Goal: Task Accomplishment & Management: Manage account settings

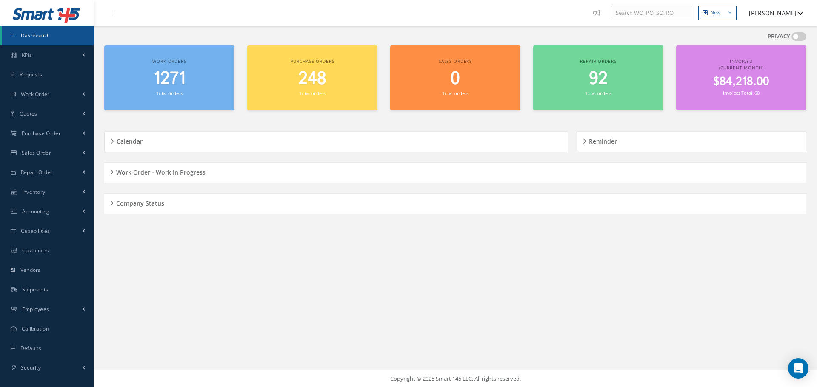
click at [113, 204] on div "Company Status" at bounding box center [455, 203] width 702 height 13
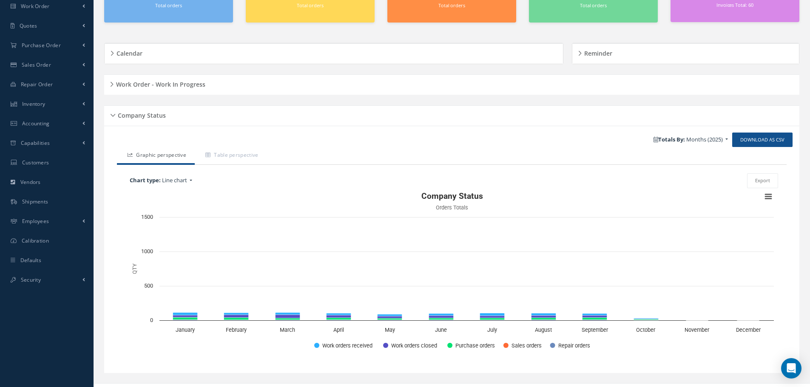
scroll to position [102, 0]
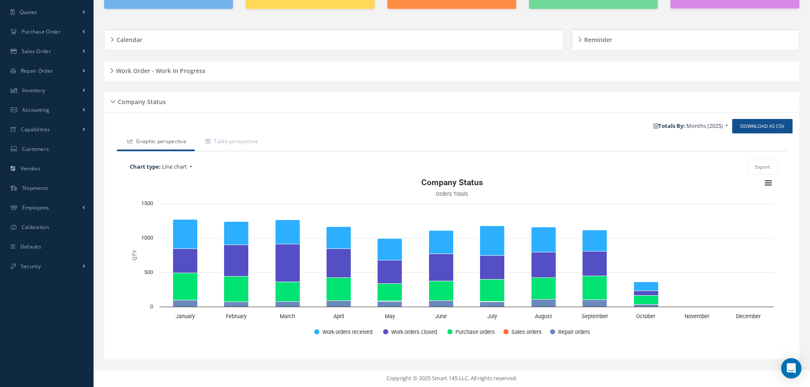
click at [115, 102] on div "Company Status" at bounding box center [451, 102] width 695 height 13
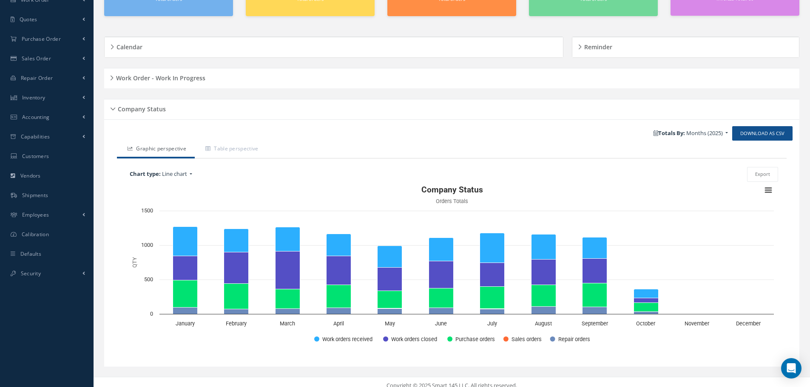
scroll to position [0, 0]
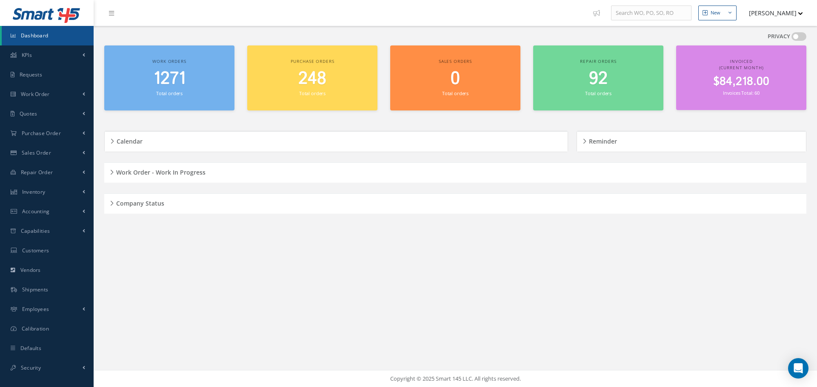
click at [111, 171] on div "Work Order - Work In Progress" at bounding box center [455, 172] width 702 height 13
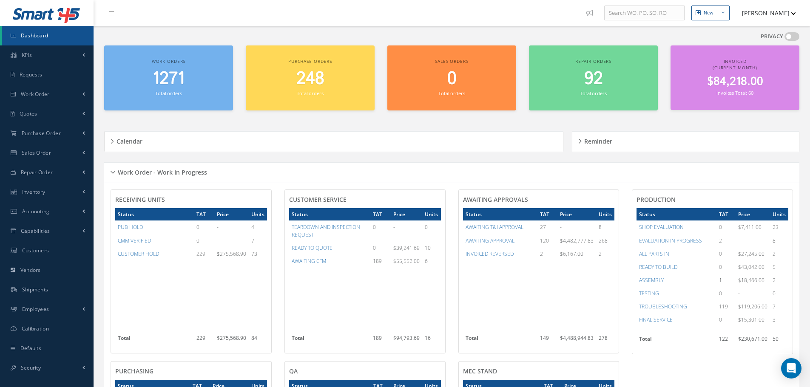
click at [114, 171] on div "Work Order - Work In Progress" at bounding box center [451, 172] width 695 height 13
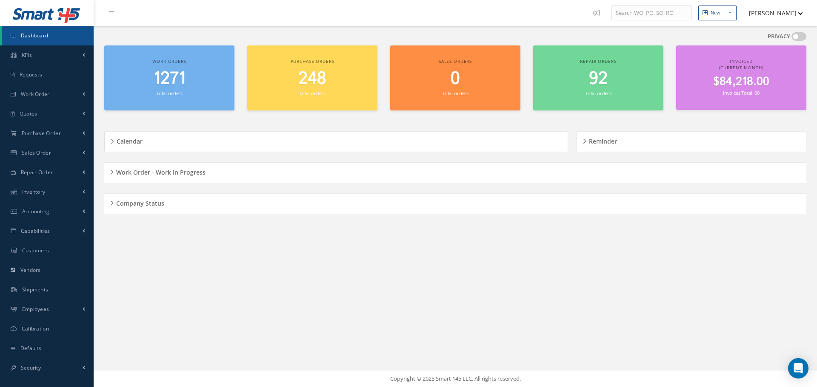
click at [111, 169] on div "Work Order - Work In Progress" at bounding box center [455, 172] width 702 height 13
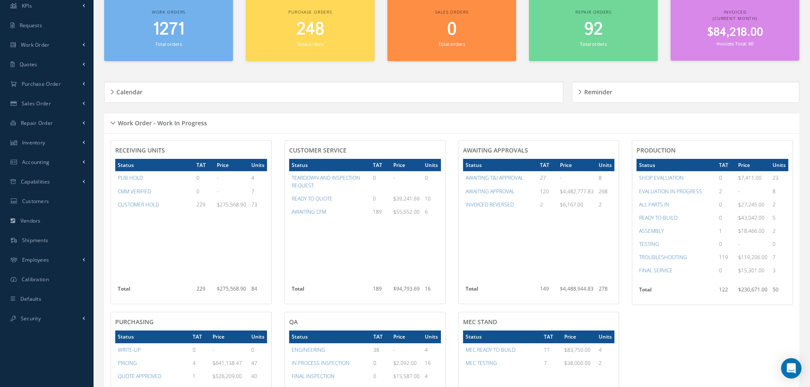
scroll to position [170, 0]
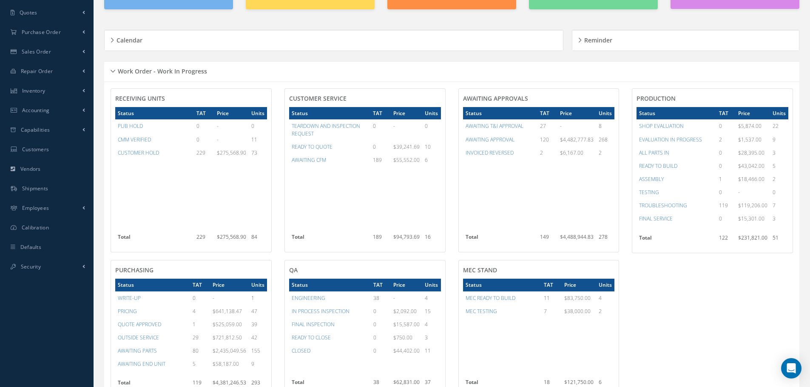
scroll to position [99, 0]
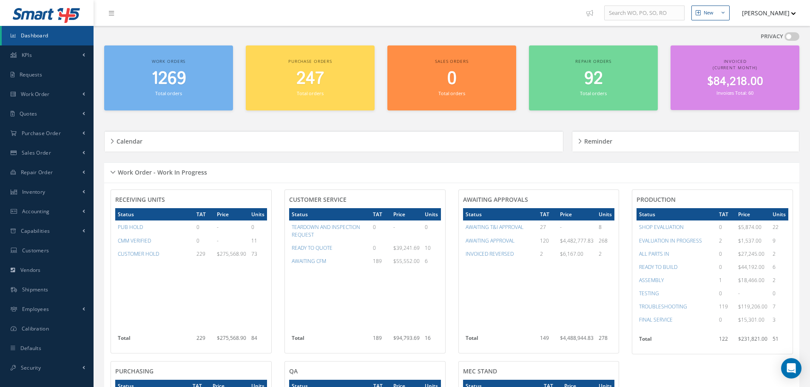
click at [112, 172] on div "Work Order - Work In Progress" at bounding box center [451, 172] width 695 height 13
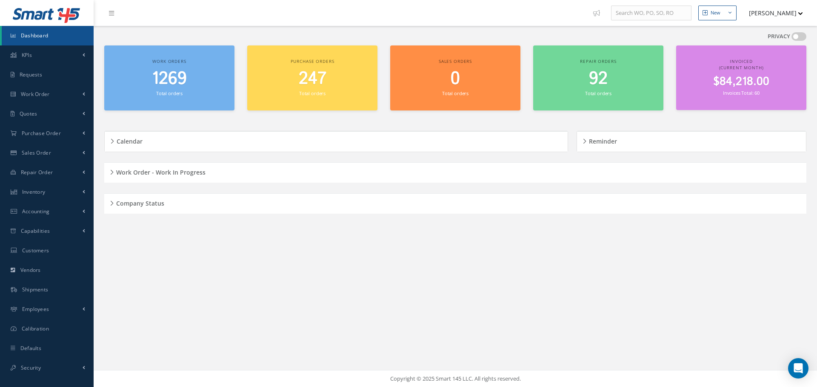
click at [252, 273] on div "New New Work Order New Purchase Order New Customer Quote New Sales Order New Re…" at bounding box center [455, 193] width 723 height 387
click at [114, 173] on h5 "Work Order - Work In Progress" at bounding box center [160, 171] width 92 height 10
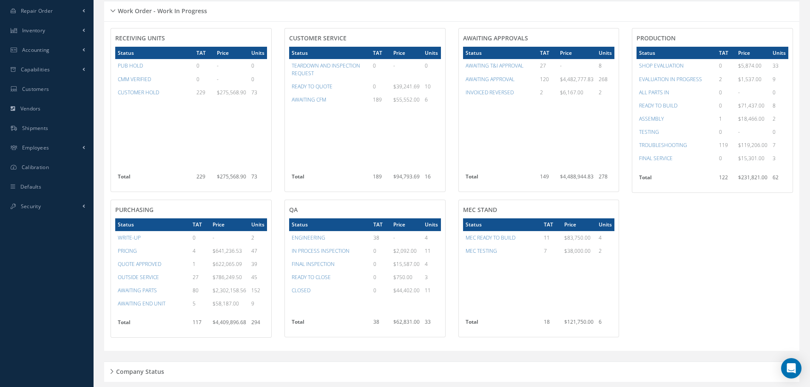
scroll to position [184, 0]
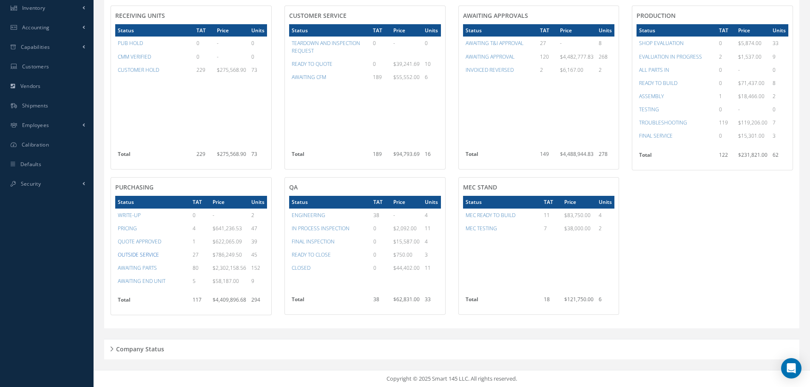
click at [150, 254] on a=32&excludeInternalCustomer=false&excludeInvoicedOrClosed=true&&filtersHidded"] "OUTSIDE SERVICE" at bounding box center [138, 254] width 41 height 7
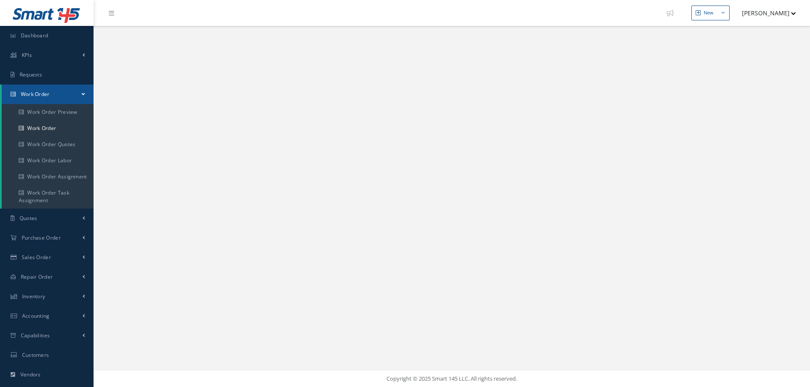
select select "25"
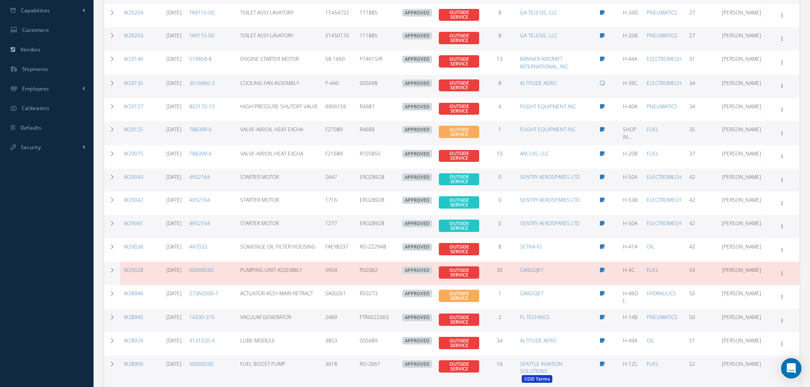
scroll to position [340, 0]
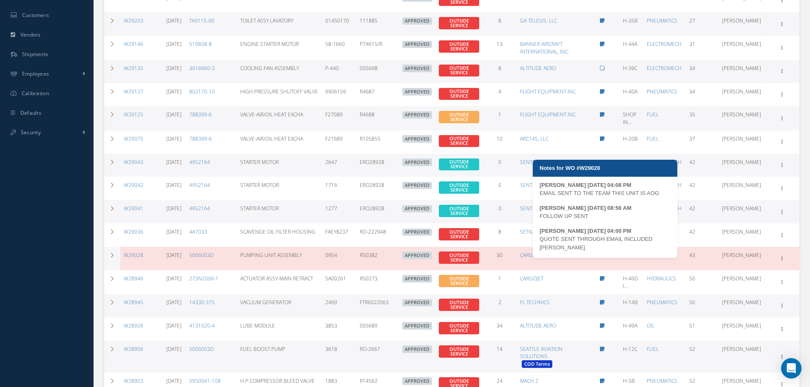
click at [605, 258] on icon at bounding box center [602, 255] width 5 height 5
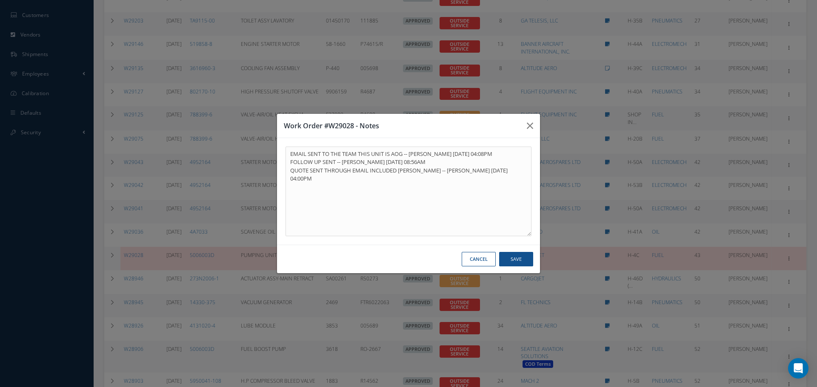
click at [477, 260] on button "Cancel" at bounding box center [478, 259] width 34 height 15
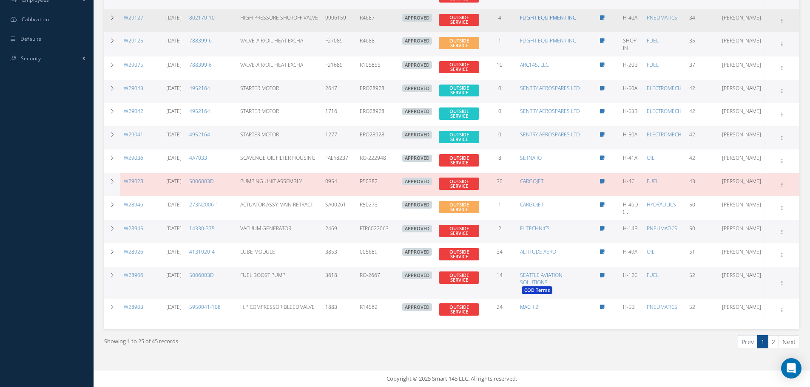
scroll to position [422, 0]
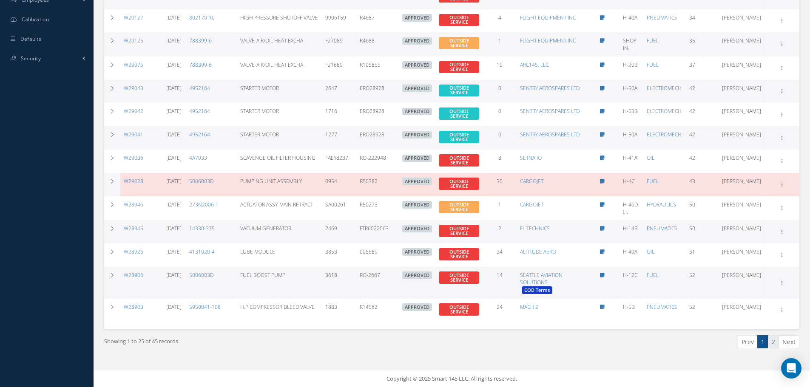
click at [772, 341] on link "2" at bounding box center [773, 342] width 11 height 13
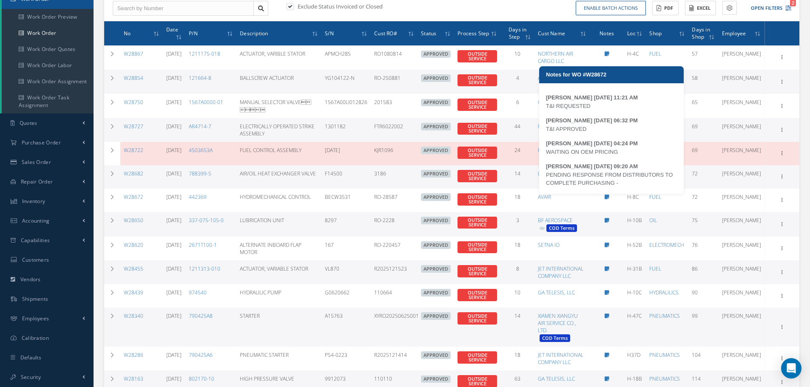
scroll to position [138, 0]
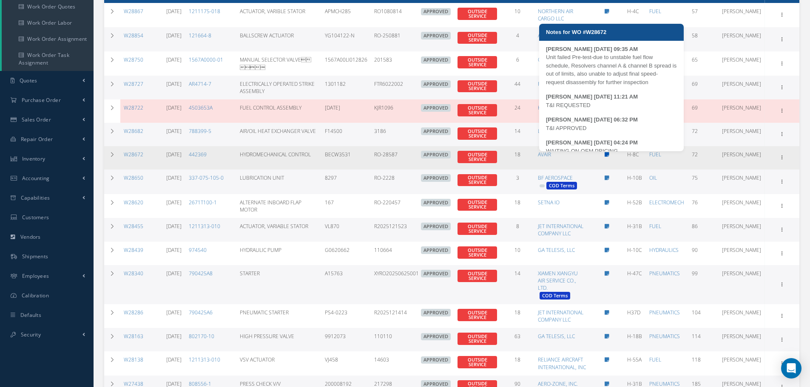
click at [609, 154] on icon at bounding box center [607, 154] width 5 height 5
type textarea "Unit failed Pre-test-due to unstable fuel flow schedule, Resolvers channel A & …"
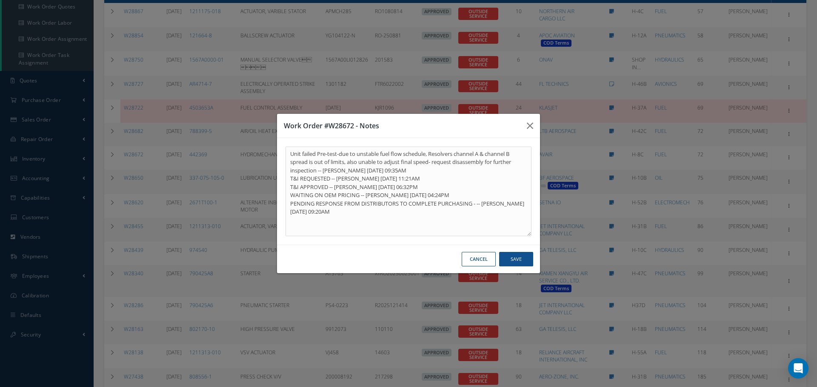
click at [481, 259] on button "Cancel" at bounding box center [478, 259] width 34 height 15
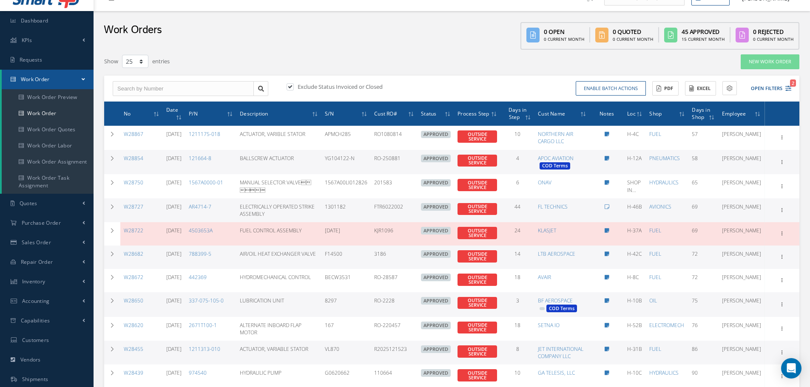
scroll to position [10, 0]
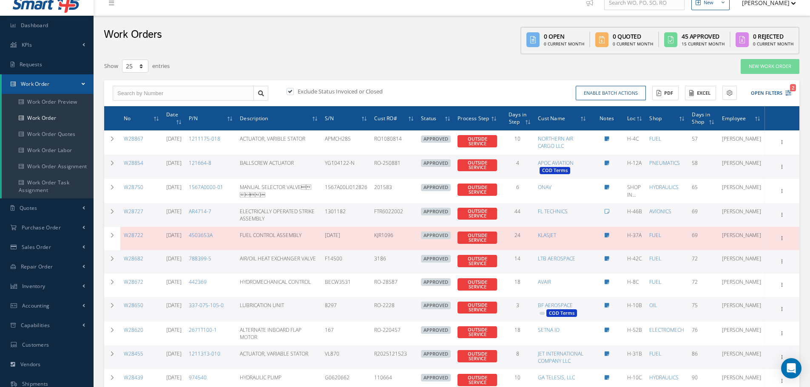
click at [529, 122] on icon at bounding box center [529, 122] width 3 height 5
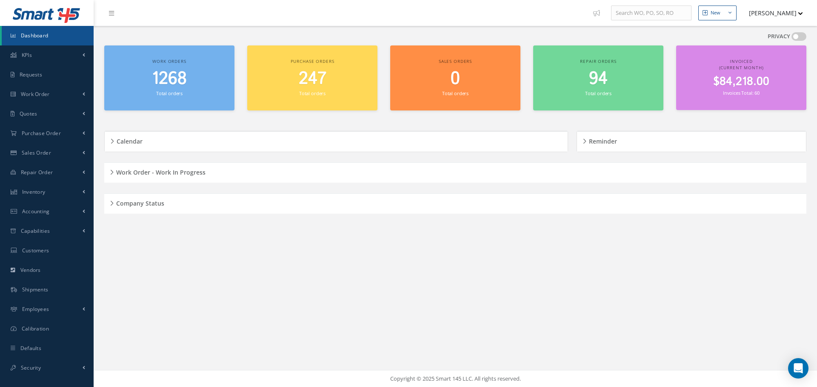
click at [114, 203] on h5 "Company Status" at bounding box center [139, 202] width 51 height 10
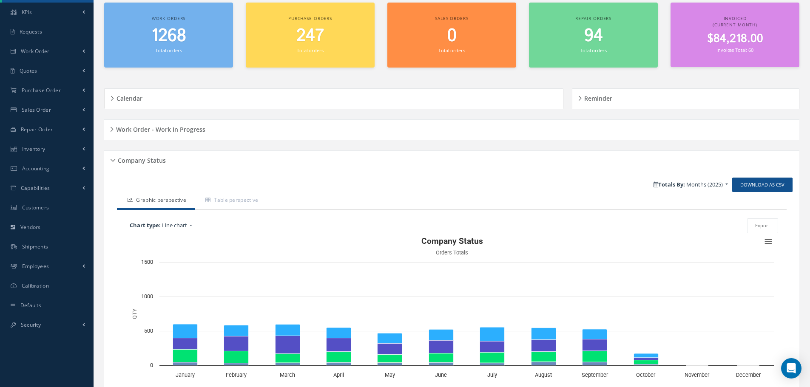
scroll to position [102, 0]
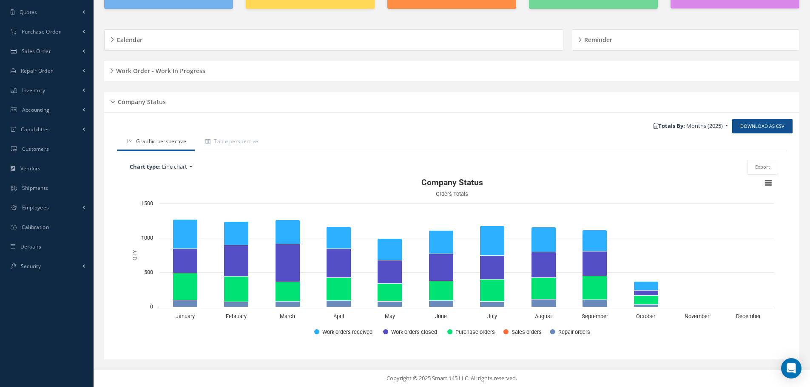
click at [114, 103] on div "Company Status" at bounding box center [451, 102] width 695 height 13
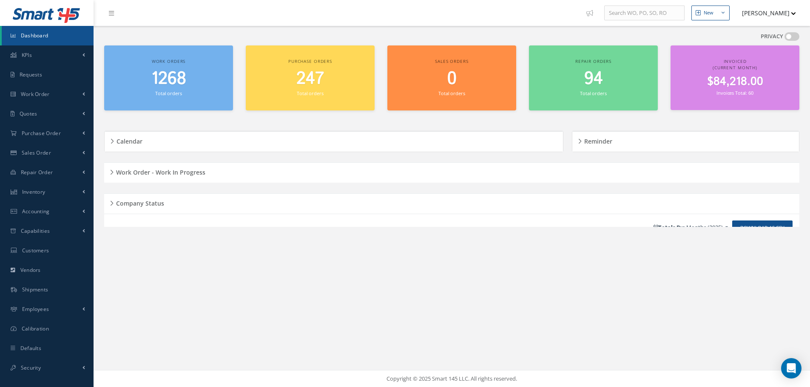
scroll to position [0, 0]
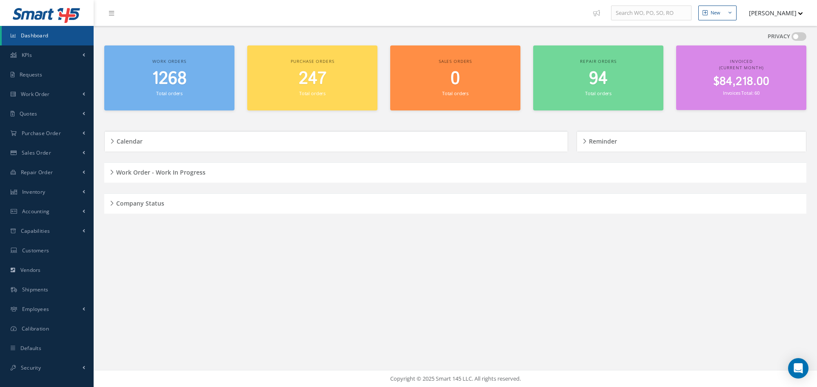
click at [114, 171] on h5 "Work Order - Work In Progress" at bounding box center [160, 171] width 92 height 10
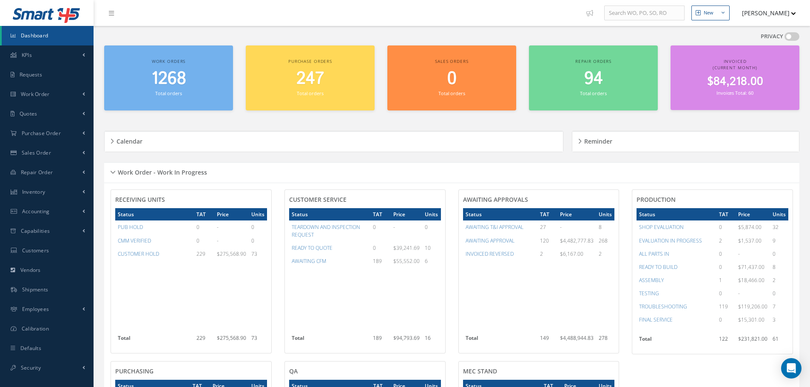
click at [113, 171] on div "Work Order - Work In Progress" at bounding box center [451, 172] width 695 height 13
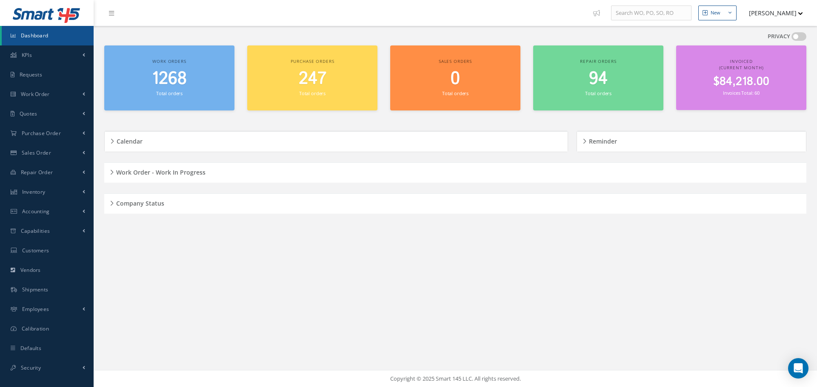
click at [268, 279] on div "New New Work Order New Purchase Order New Customer Quote New Sales Order New Re…" at bounding box center [455, 193] width 723 height 387
click at [245, 275] on div "New New Work Order New Purchase Order New Customer Quote New Sales Order New Re…" at bounding box center [455, 193] width 723 height 387
click at [111, 173] on div "Work Order - Work In Progress" at bounding box center [455, 172] width 702 height 13
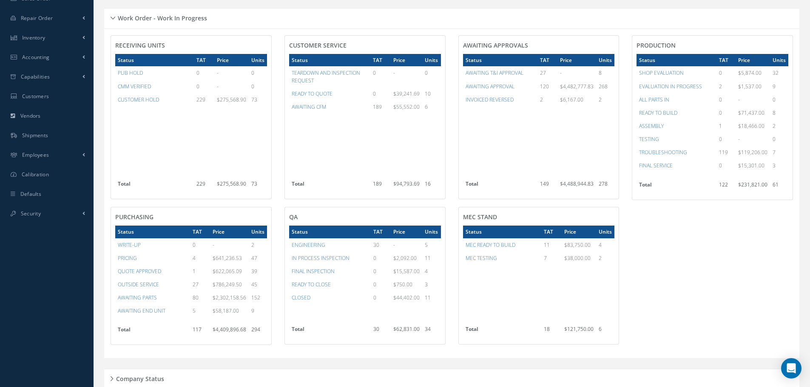
scroll to position [184, 0]
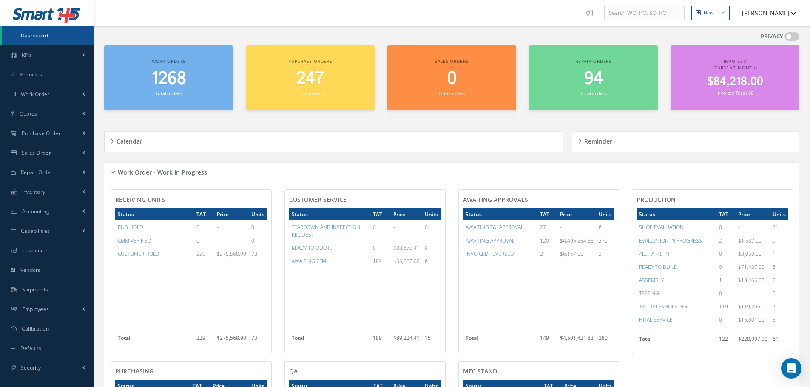
click at [114, 170] on div "Work Order - Work In Progress" at bounding box center [451, 172] width 695 height 13
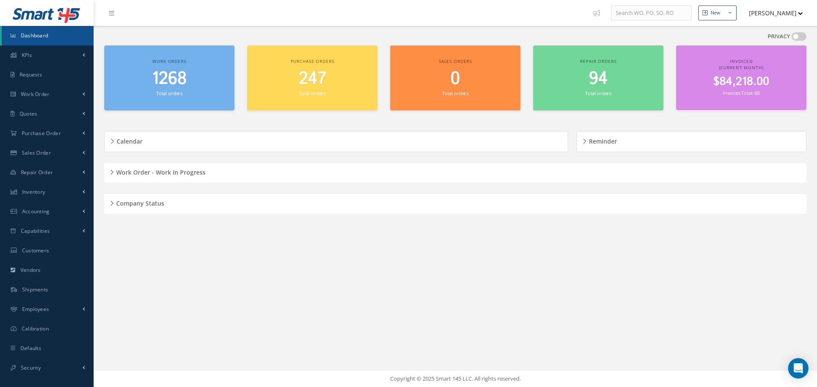
click at [706, 299] on div "New New Work Order New Purchase Order New Customer Quote New Sales Order New Re…" at bounding box center [455, 193] width 723 height 387
click at [284, 297] on div "New New Work Order New Purchase Order New Customer Quote New Sales Order New Re…" at bounding box center [455, 193] width 723 height 387
click at [108, 171] on div "Work Order - Work In Progress" at bounding box center [455, 172] width 702 height 13
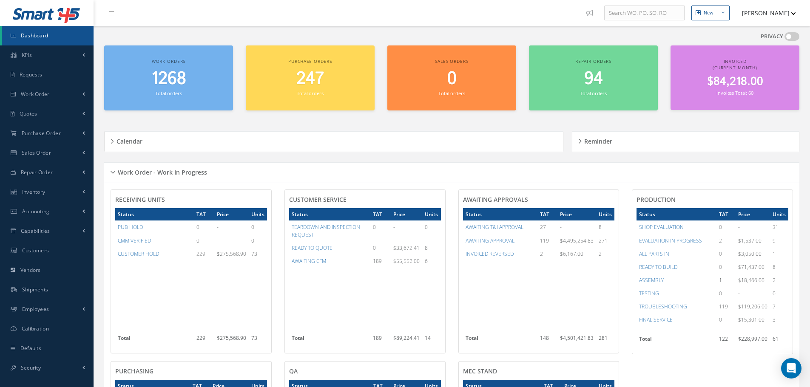
click at [114, 171] on div "Work Order - Work In Progress" at bounding box center [451, 172] width 695 height 13
